Goal: Task Accomplishment & Management: Use online tool/utility

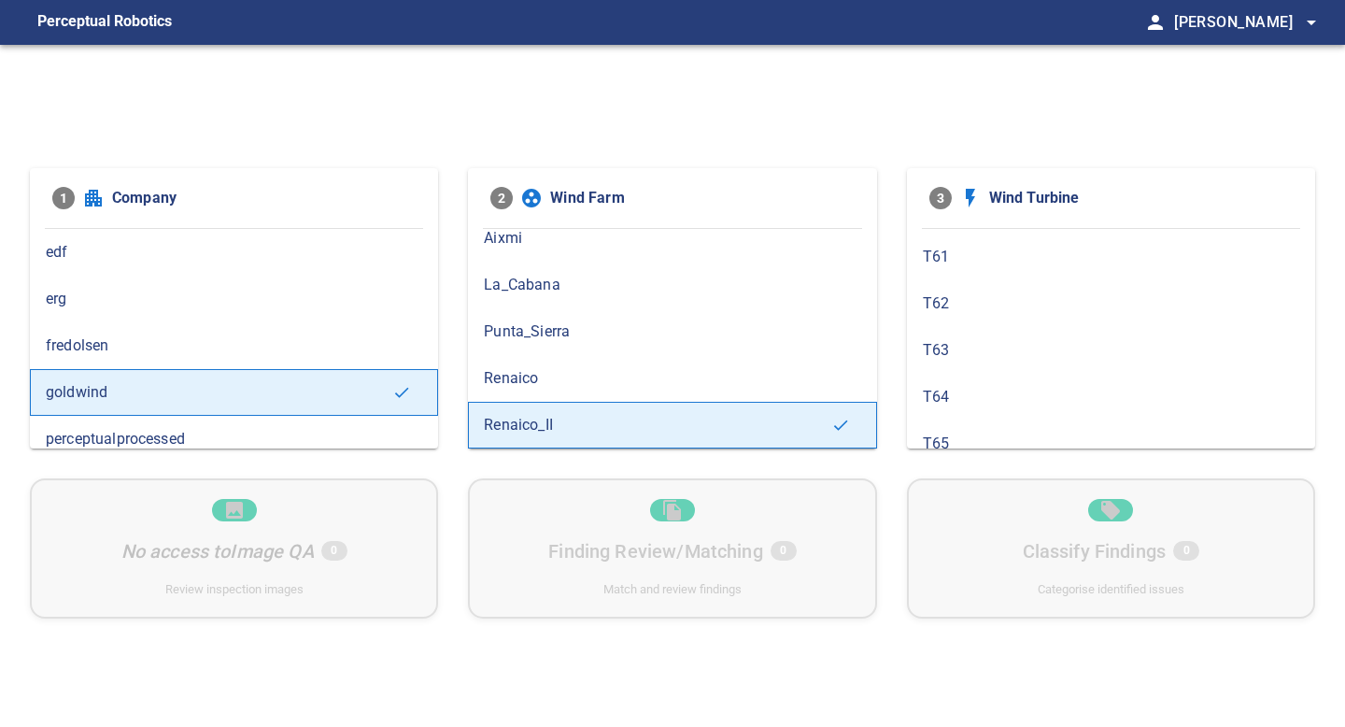
scroll to position [745, 0]
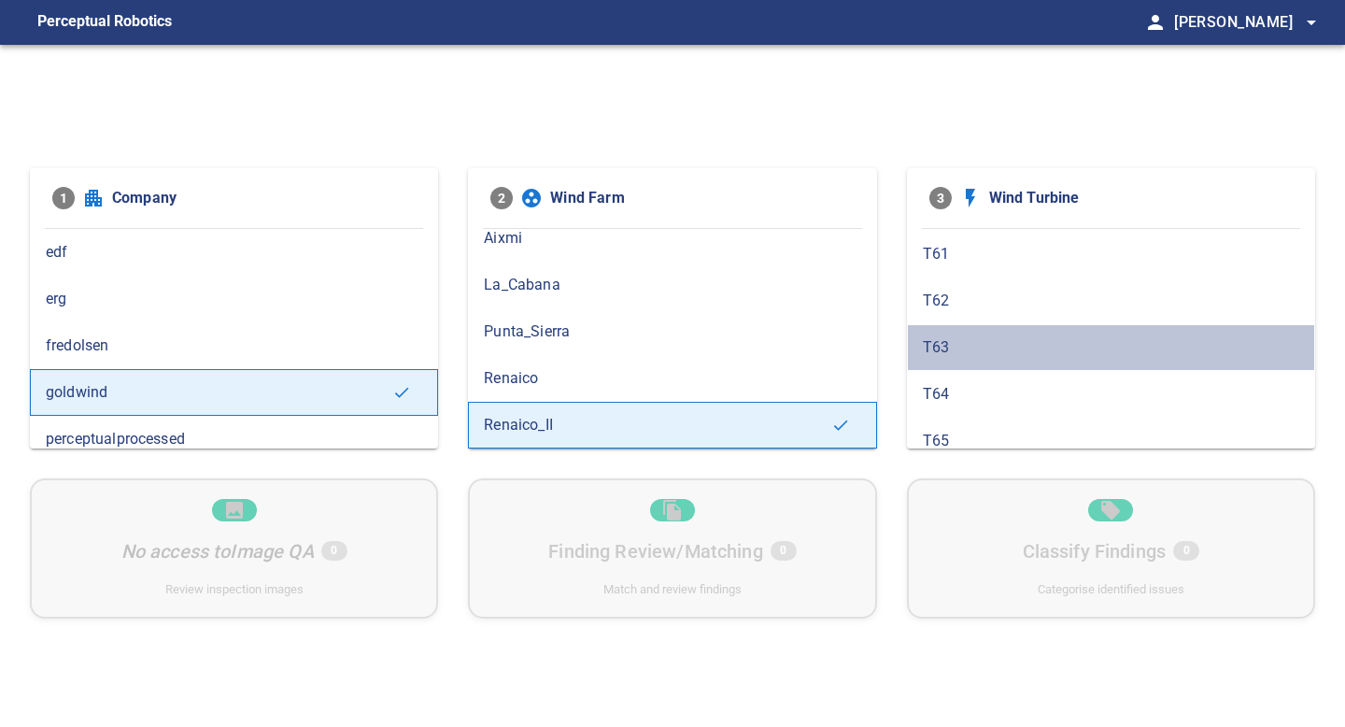
click at [974, 345] on span "T63" at bounding box center [1111, 347] width 376 height 22
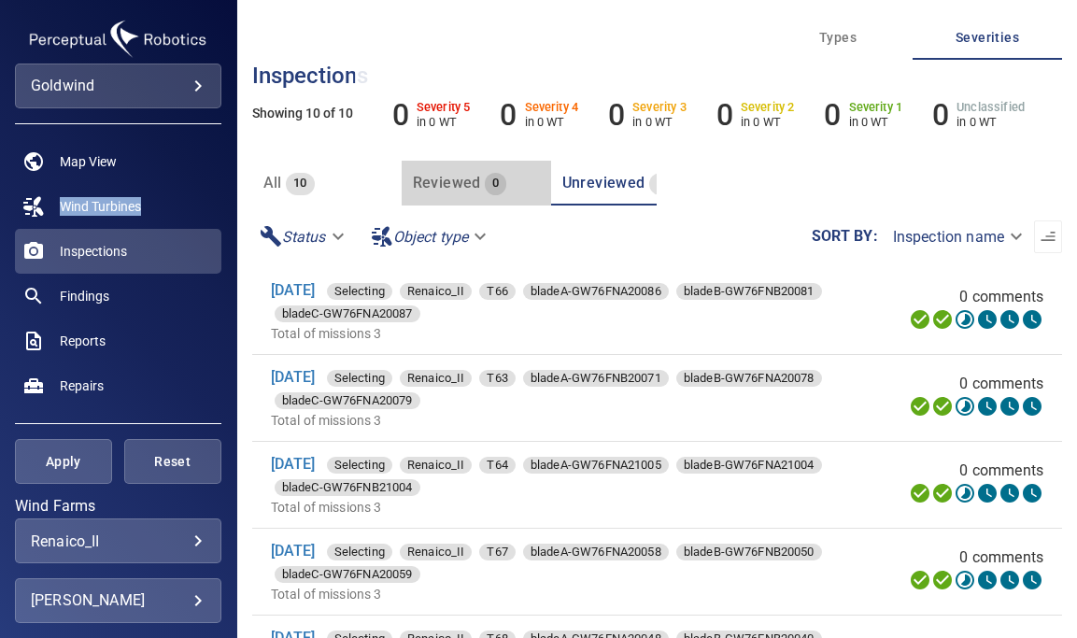
click at [449, 181] on span "Reviewed" at bounding box center [447, 183] width 68 height 18
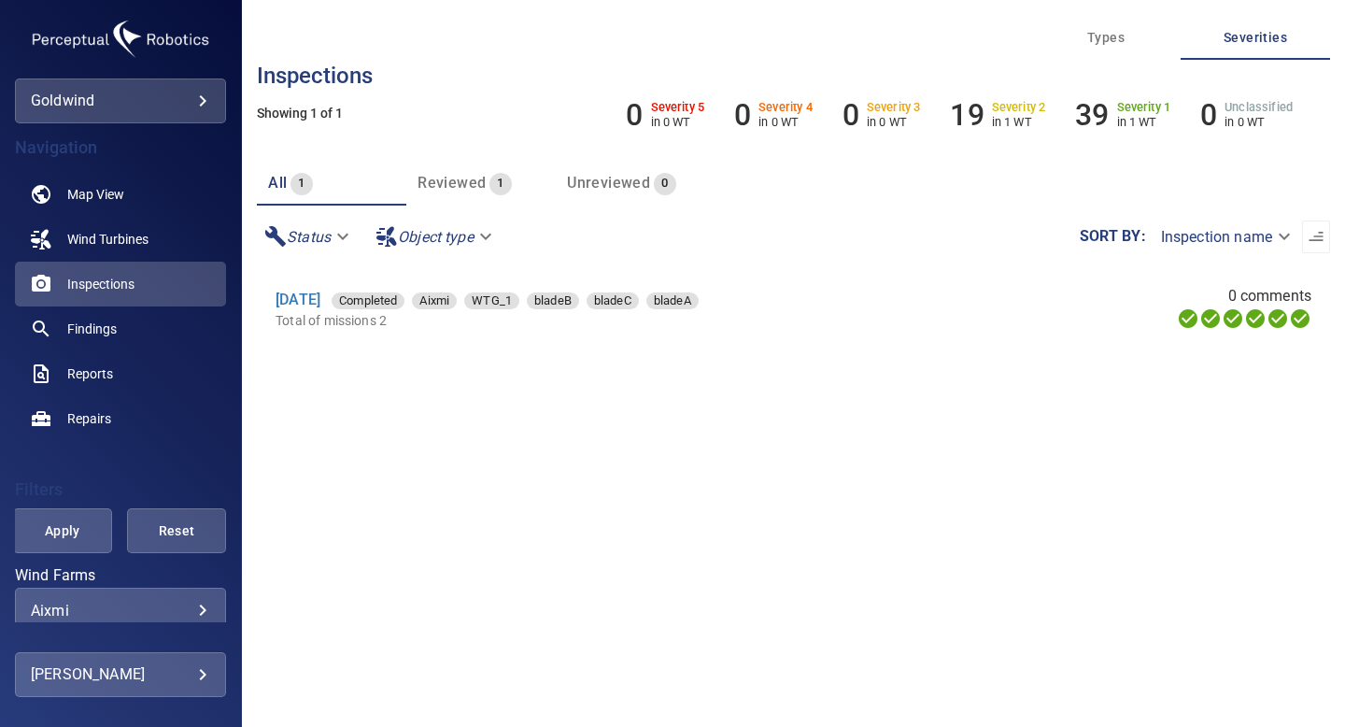
click at [151, 606] on body "**********" at bounding box center [672, 363] width 1345 height 727
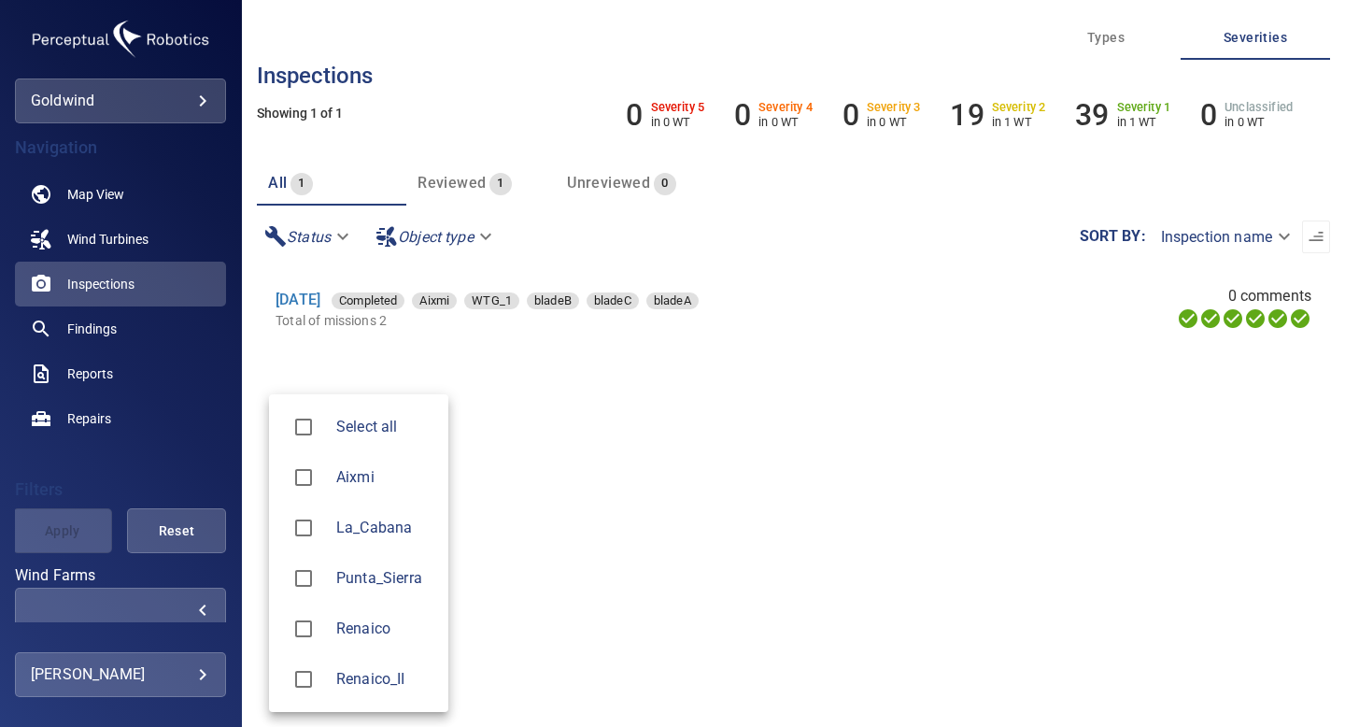
type input "**********"
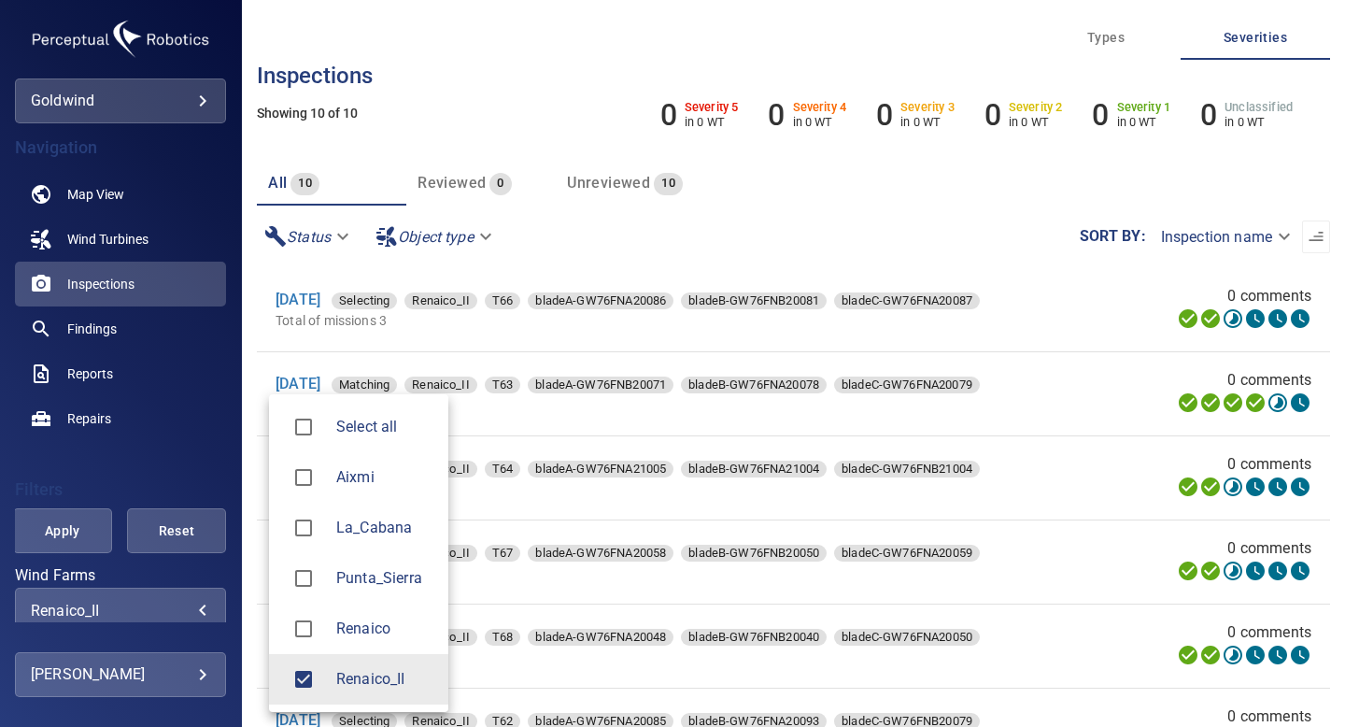
click at [62, 526] on div at bounding box center [672, 363] width 1345 height 727
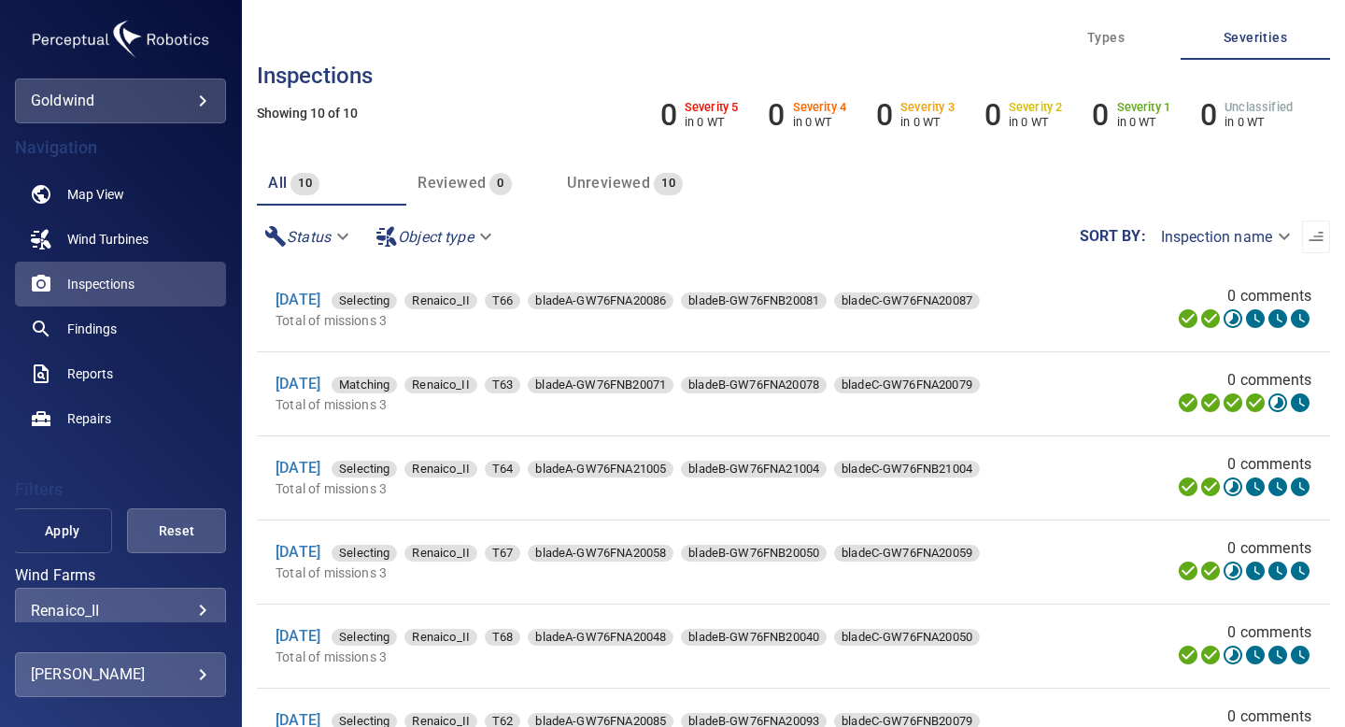
click at [62, 529] on span "Apply" at bounding box center [62, 530] width 52 height 23
click at [628, 183] on span "Unreviewed" at bounding box center [608, 183] width 83 height 18
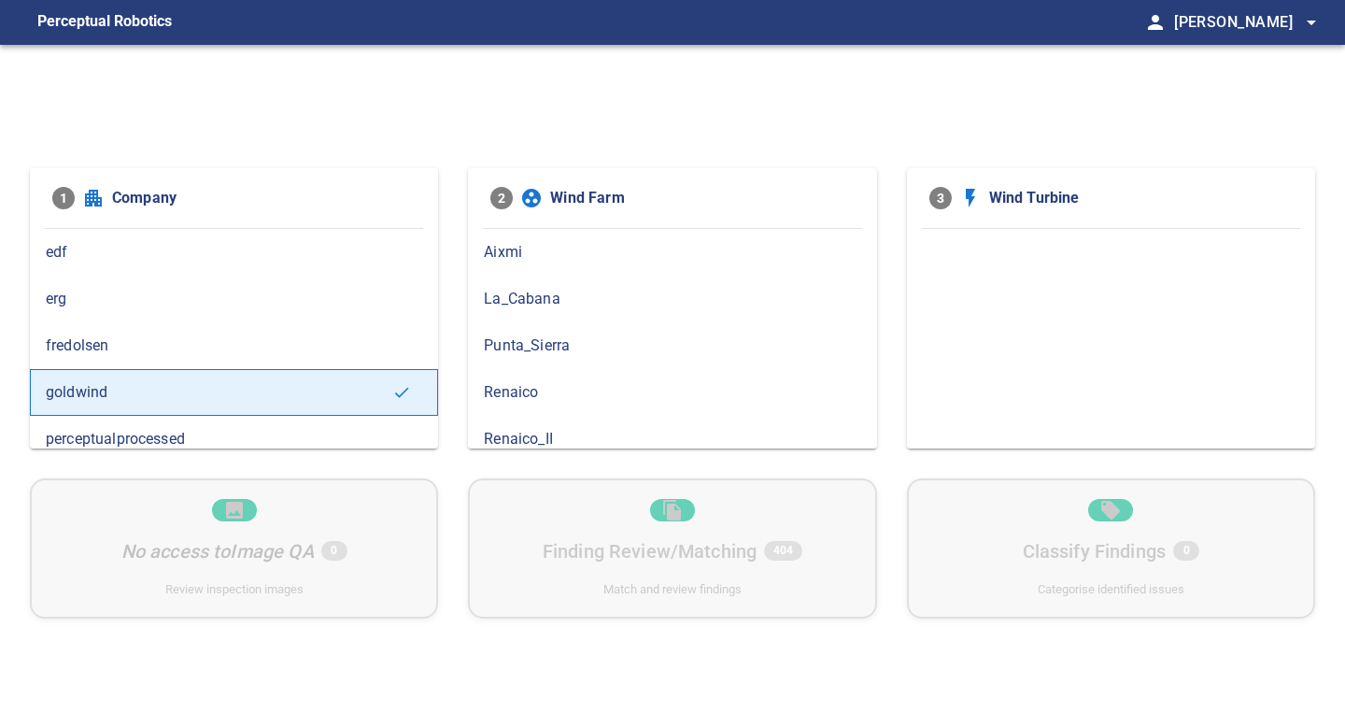
scroll to position [14, 0]
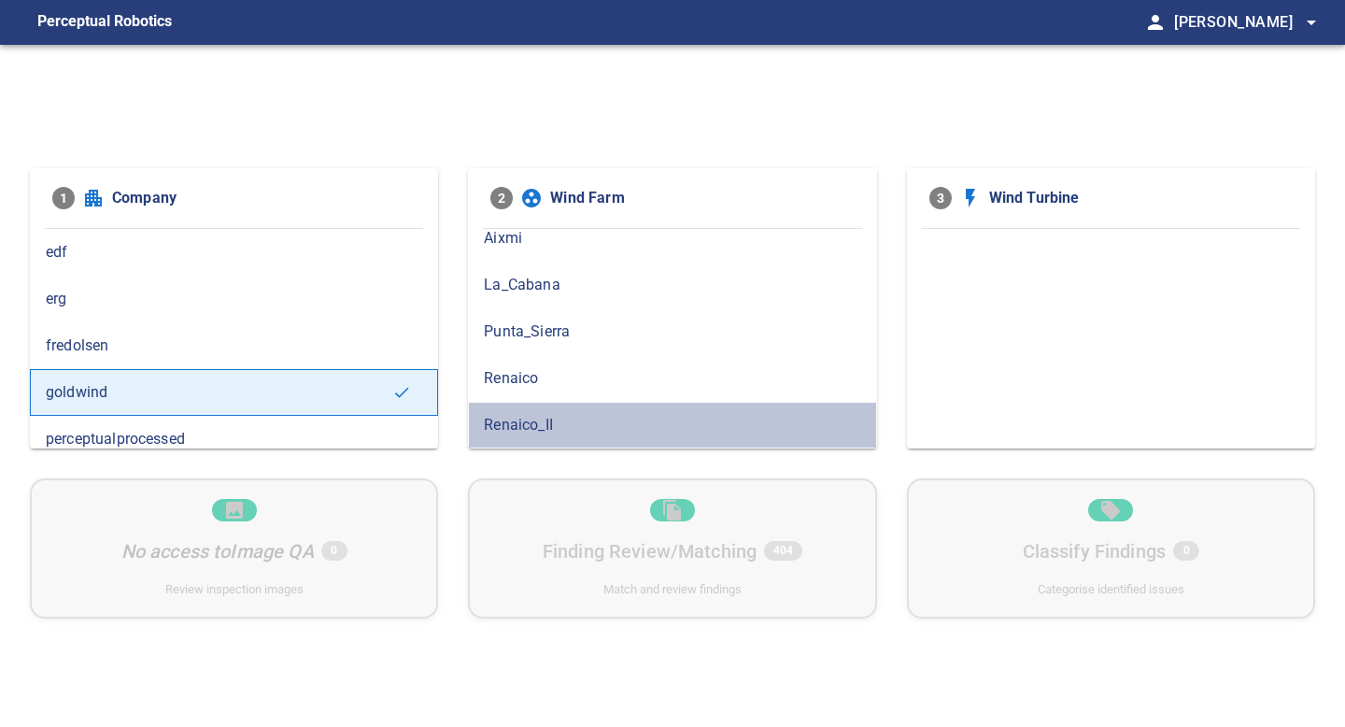
click at [545, 418] on span "Renaico_II" at bounding box center [672, 425] width 376 height 22
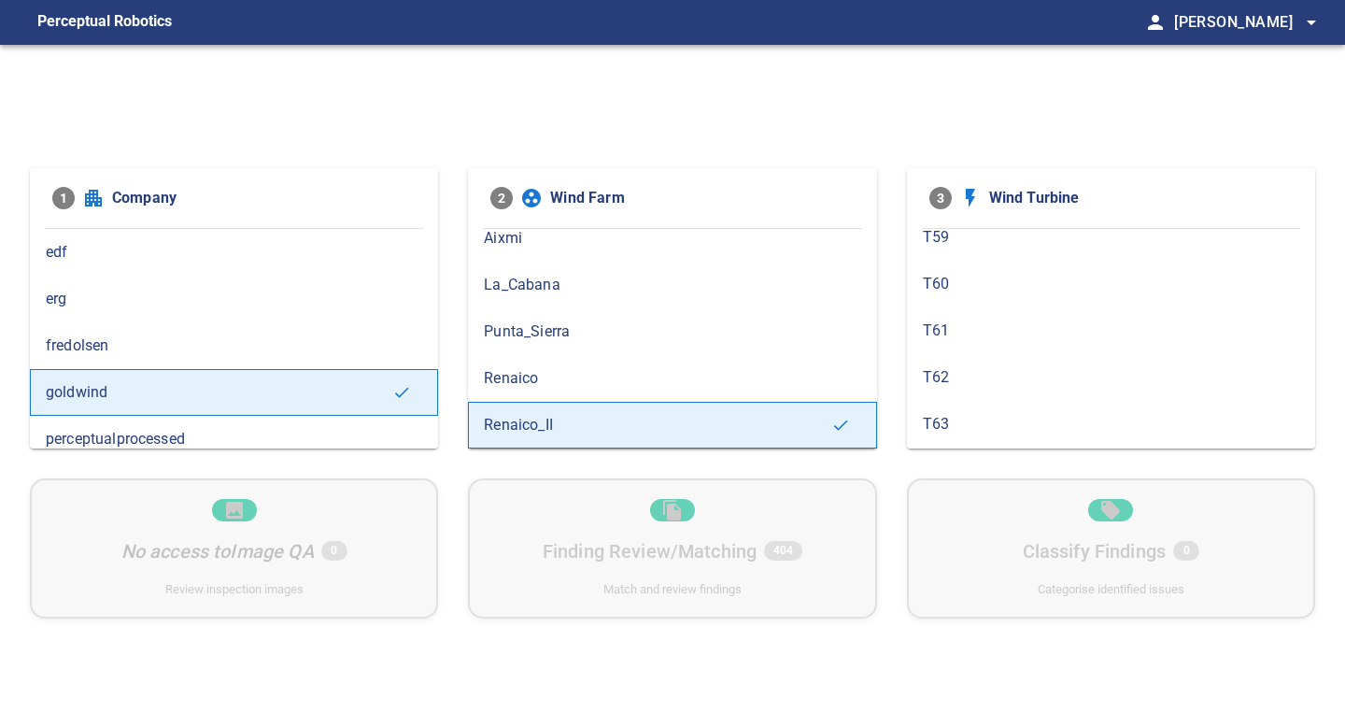
scroll to position [741, 0]
click at [932, 360] on span "T63" at bounding box center [1111, 352] width 376 height 22
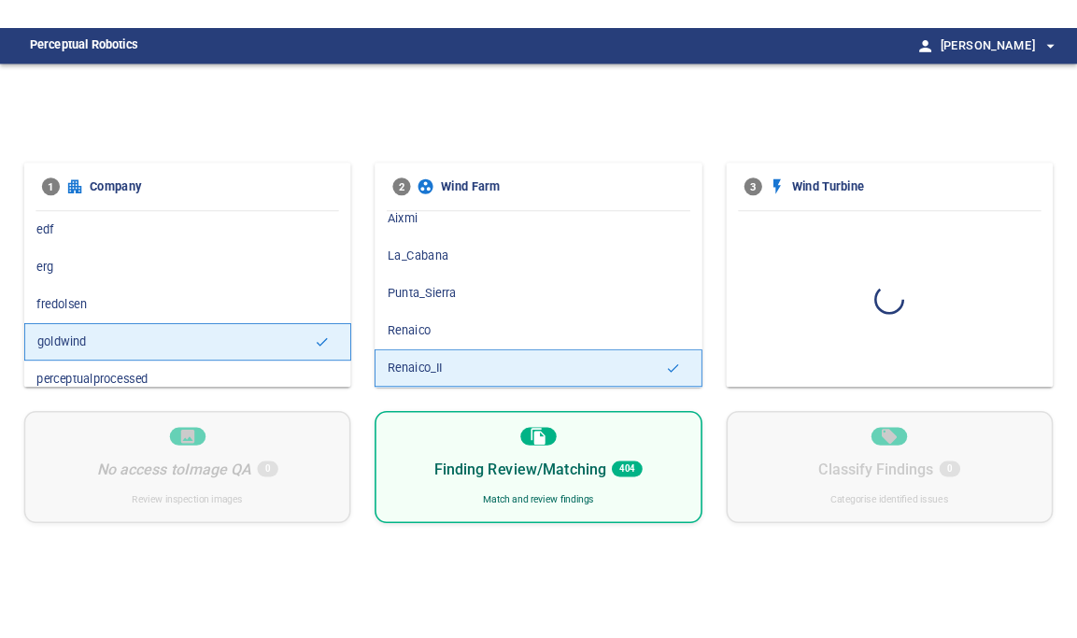
scroll to position [0, 0]
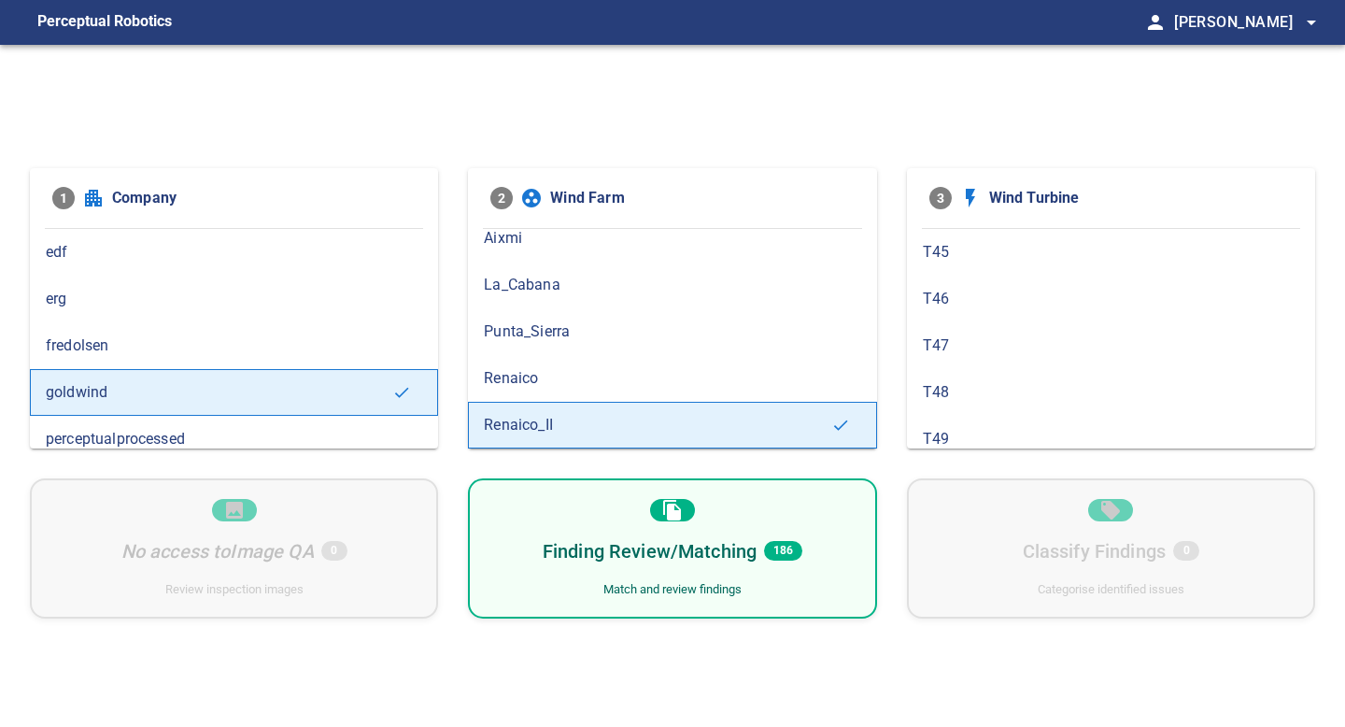
click at [810, 533] on div "Finding Review/Matching 186 Match and review findings" at bounding box center [672, 548] width 408 height 140
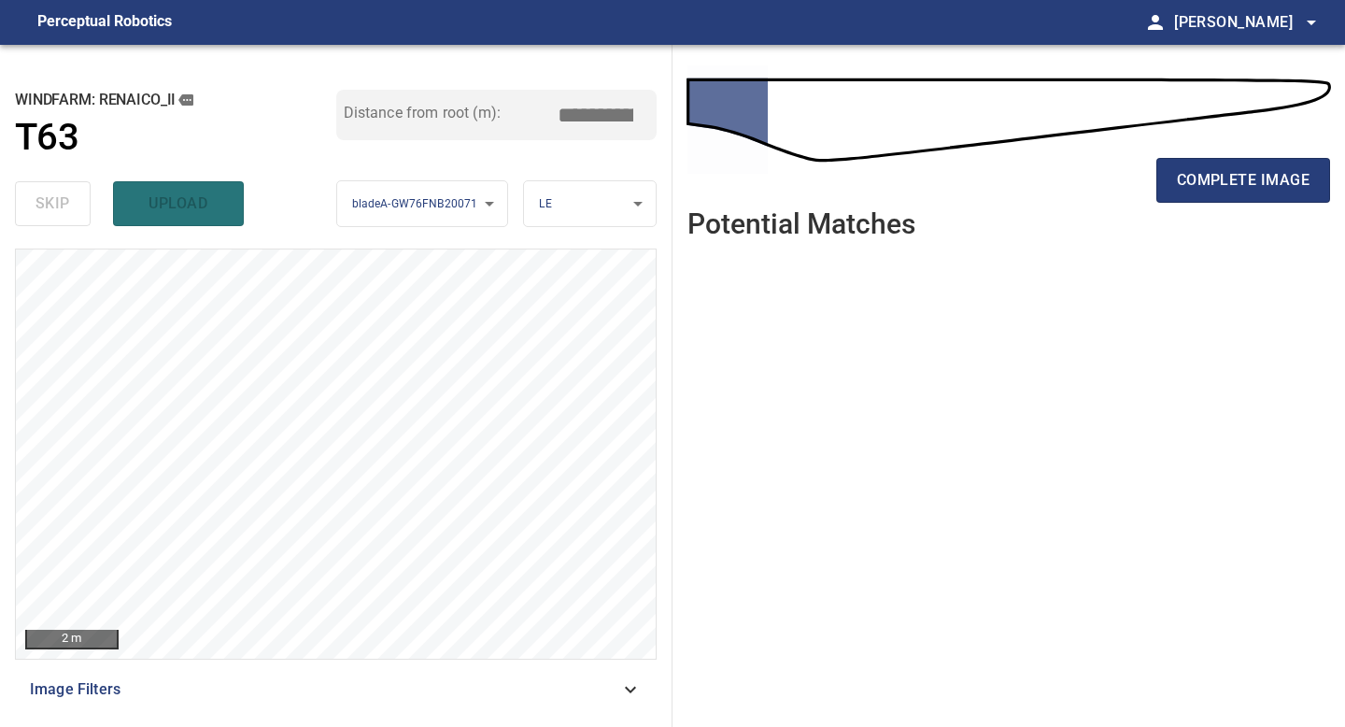
click at [805, 403] on ul at bounding box center [1008, 476] width 643 height 444
